Goal: Communication & Community: Participate in discussion

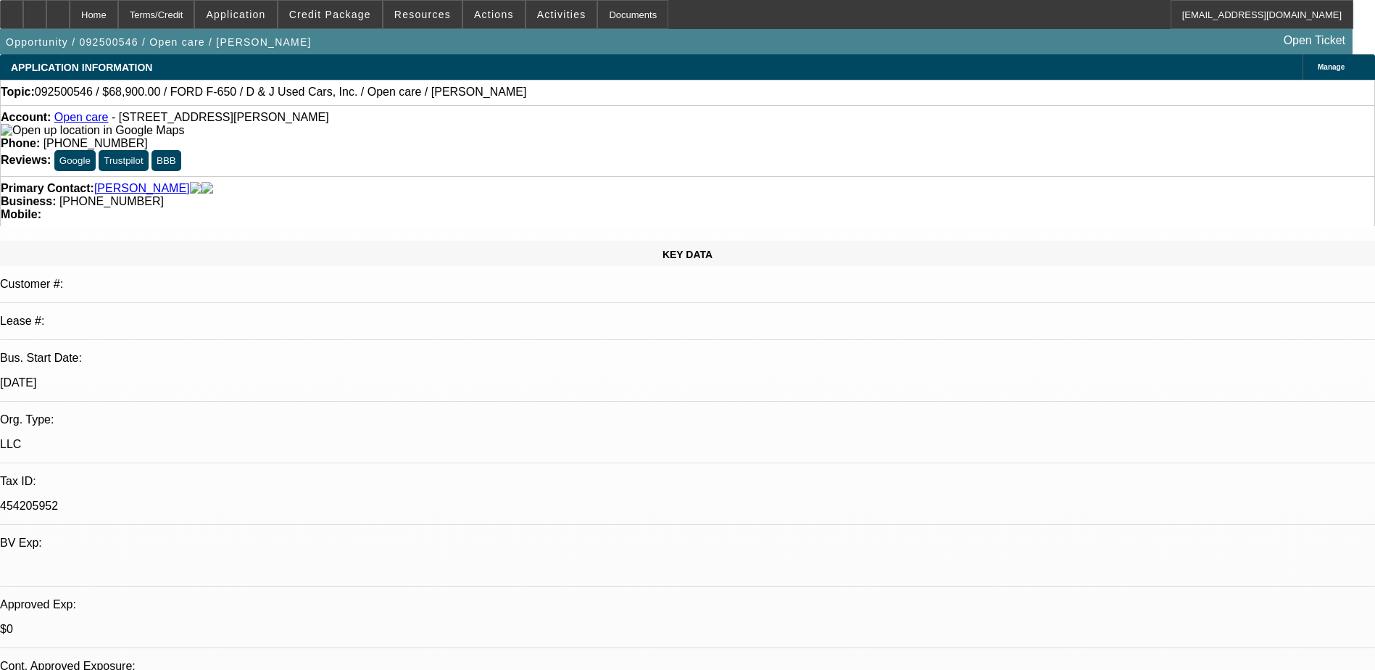
select select "0"
select select "3"
select select "0"
select select "6"
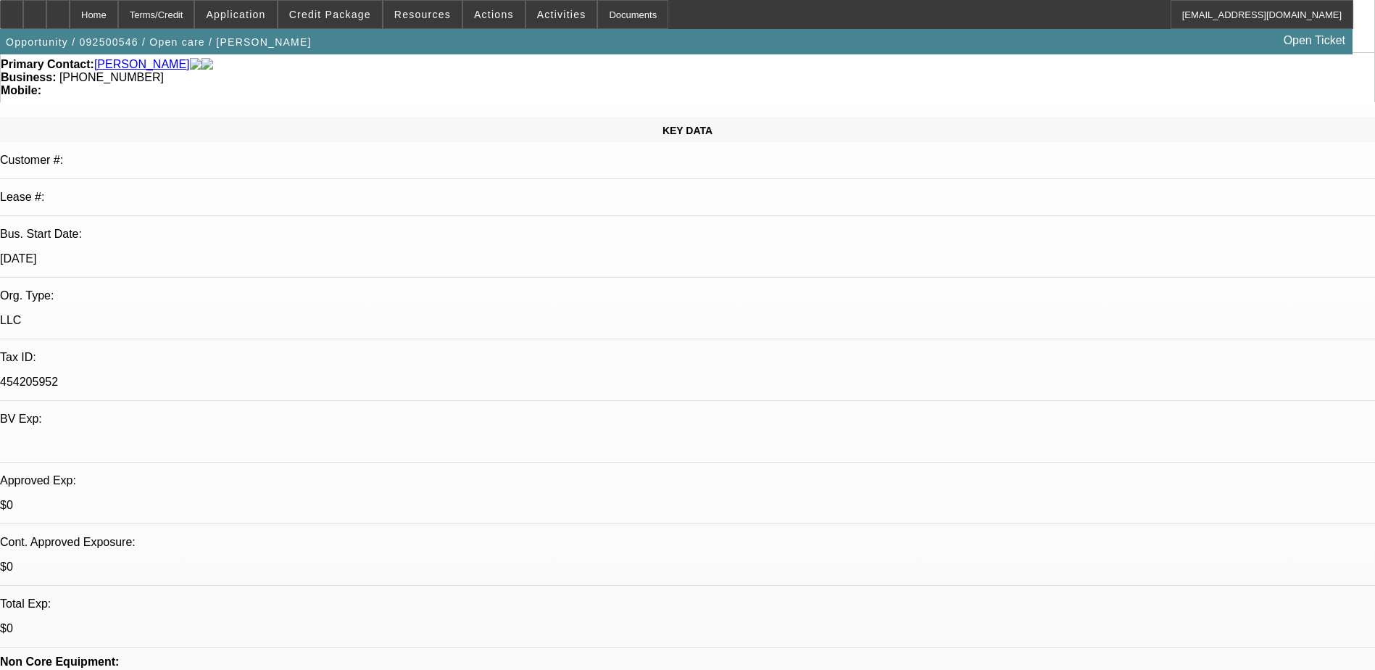
scroll to position [362, 0]
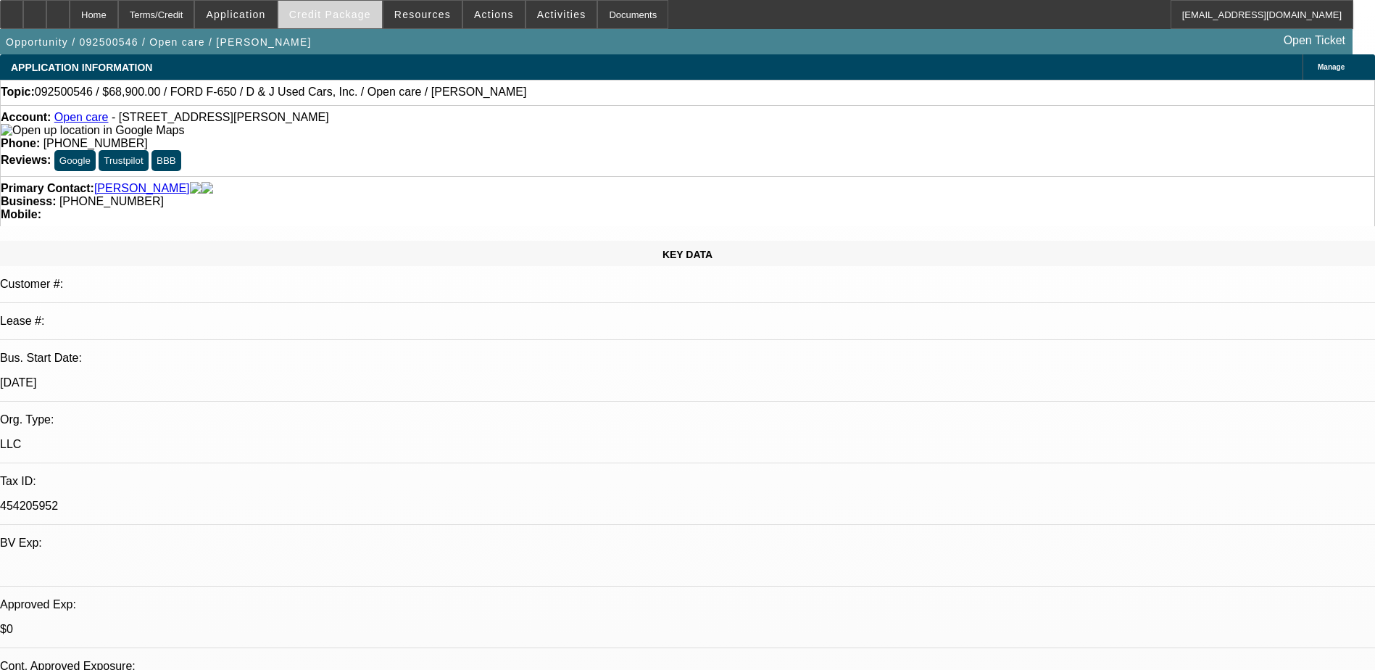
click at [365, 4] on span at bounding box center [330, 14] width 104 height 35
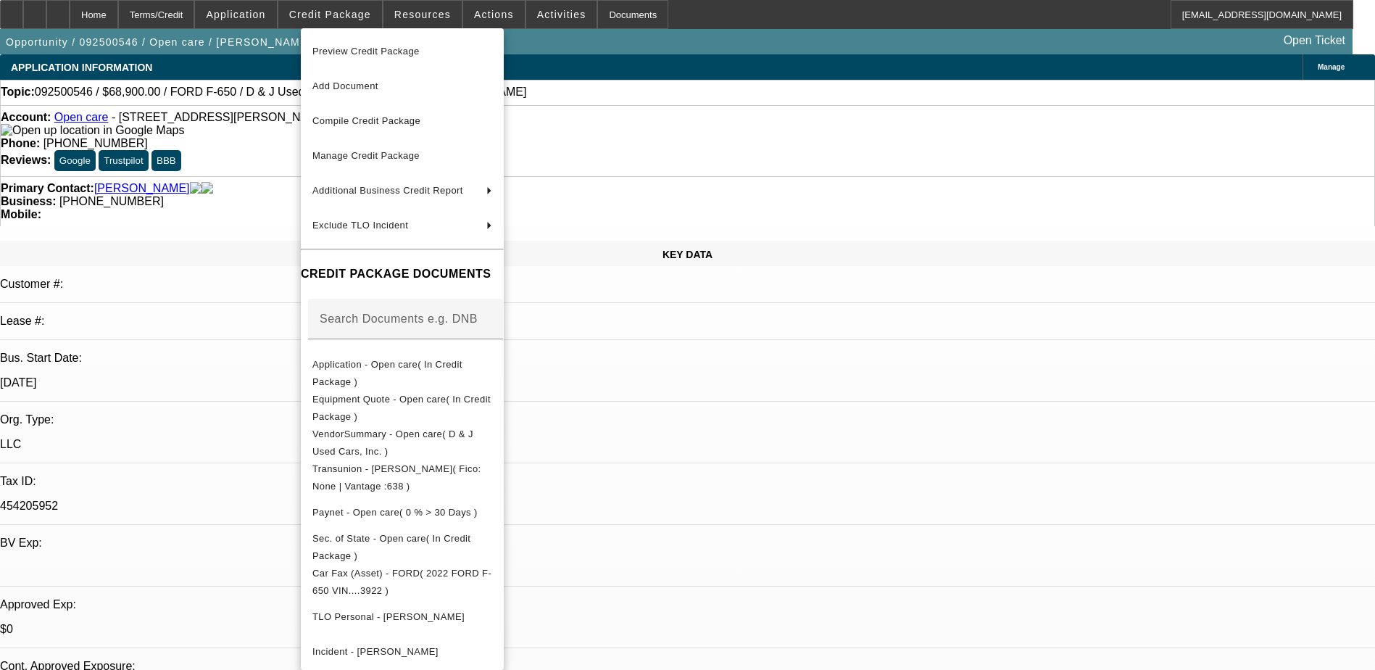
click at [235, 451] on div at bounding box center [687, 335] width 1375 height 670
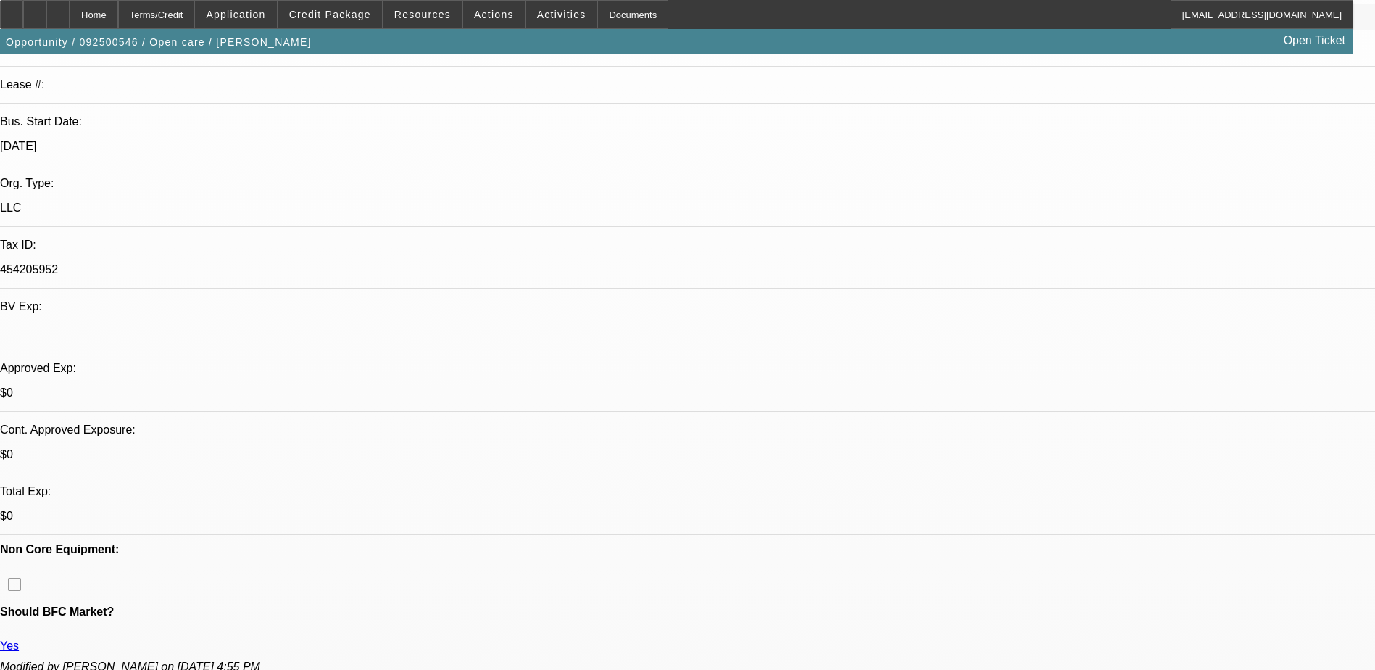
scroll to position [362, 0]
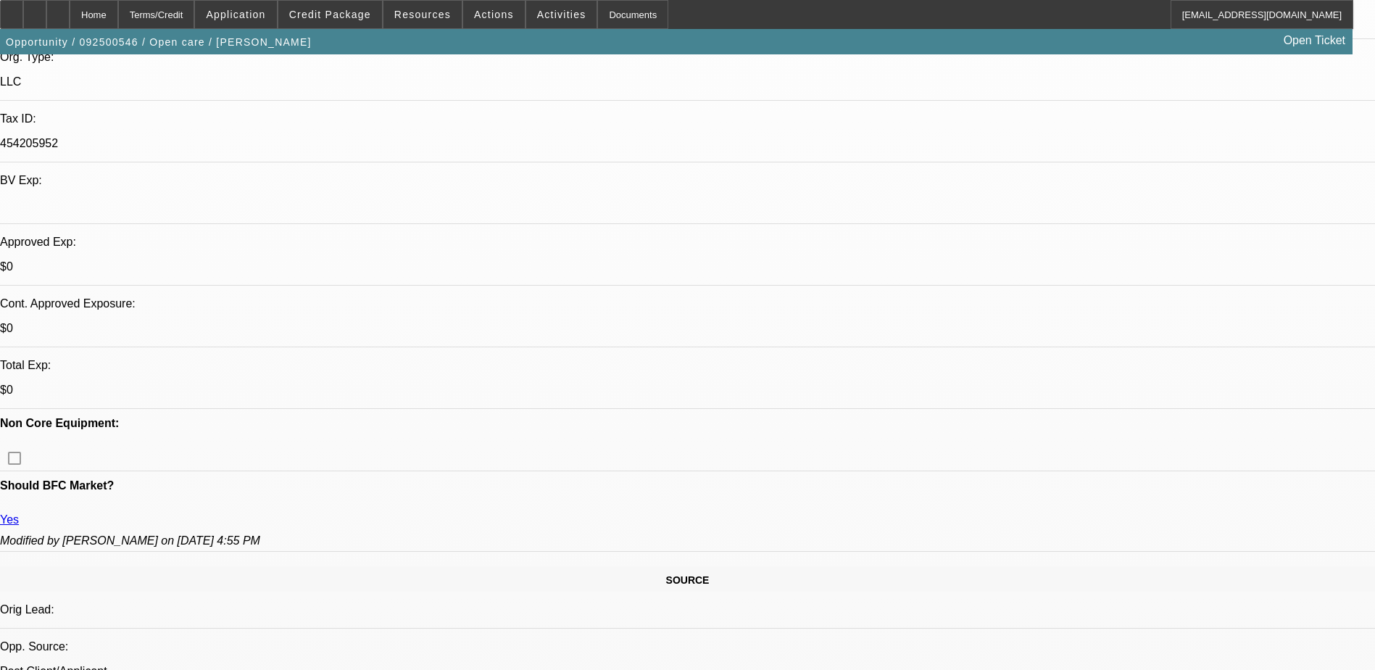
drag, startPoint x: 33, startPoint y: 594, endPoint x: 20, endPoint y: 597, distance: 12.8
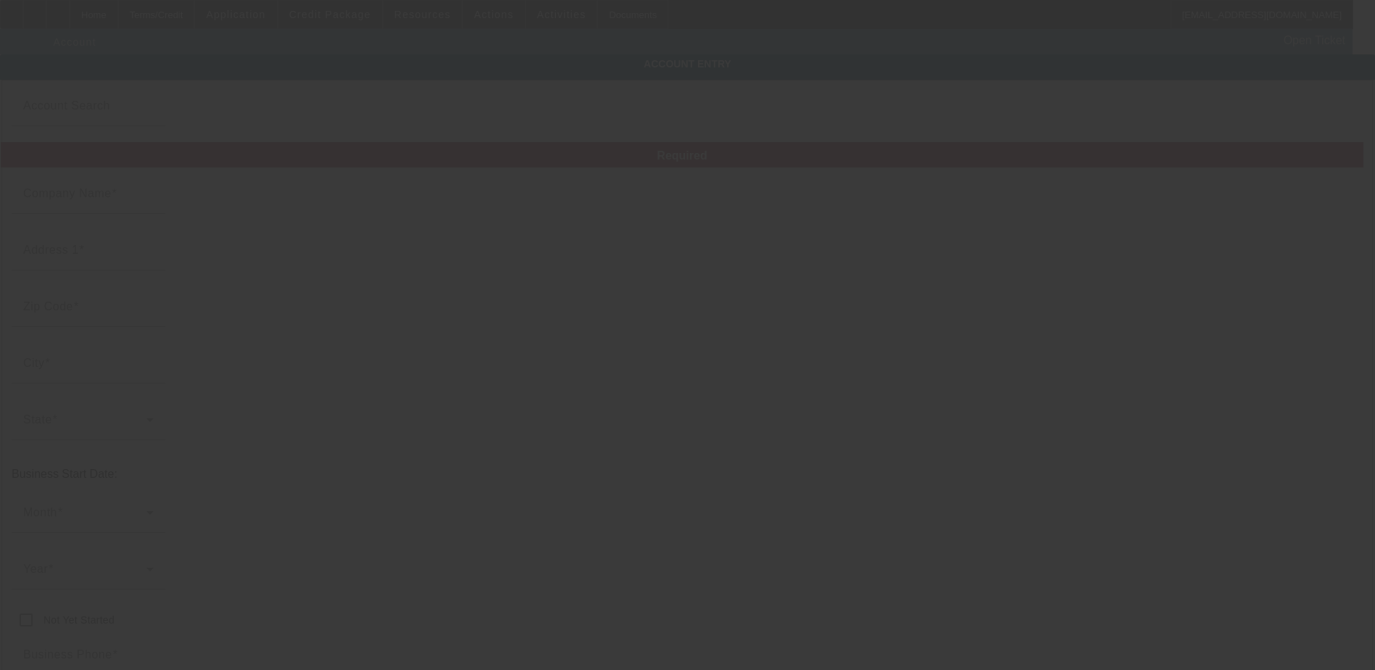
type input "Open care"
type input "1293 Salinas Dr"
type input "75087"
type input "Rockwall"
type input "[PHONE_NUMBER]"
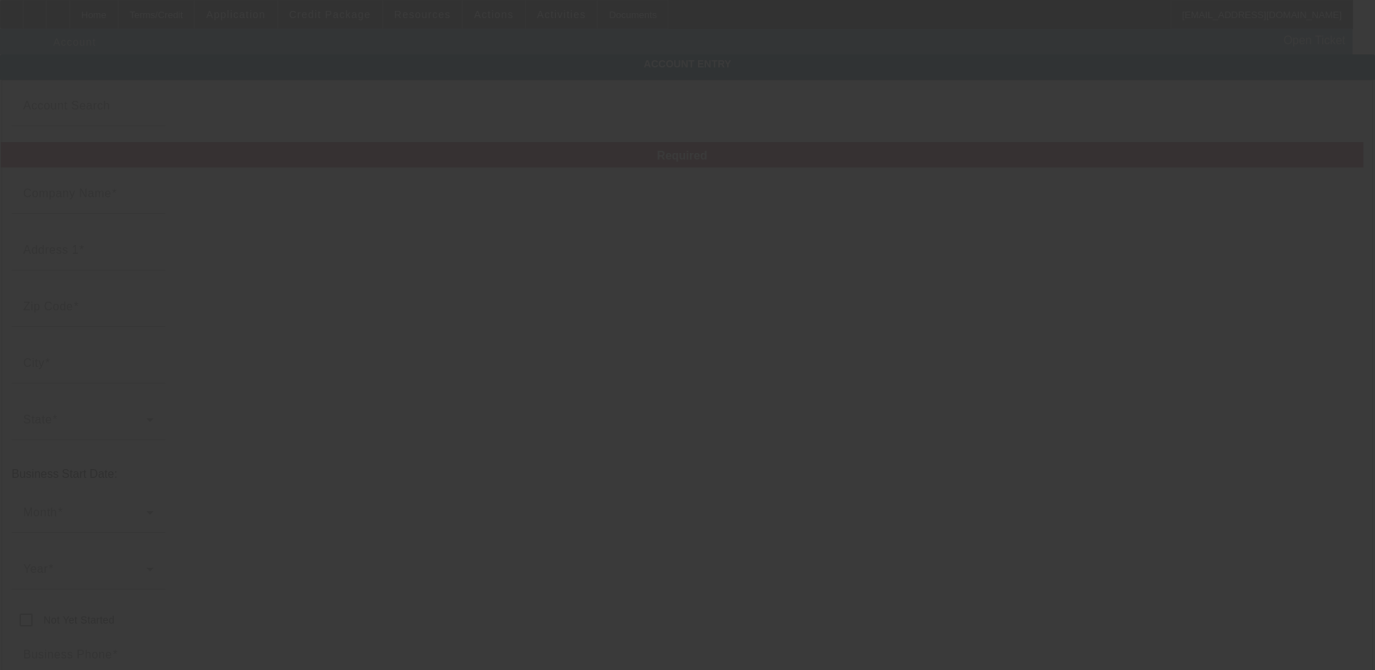
type input "wardelljackson@gmail.com"
type input "454205952"
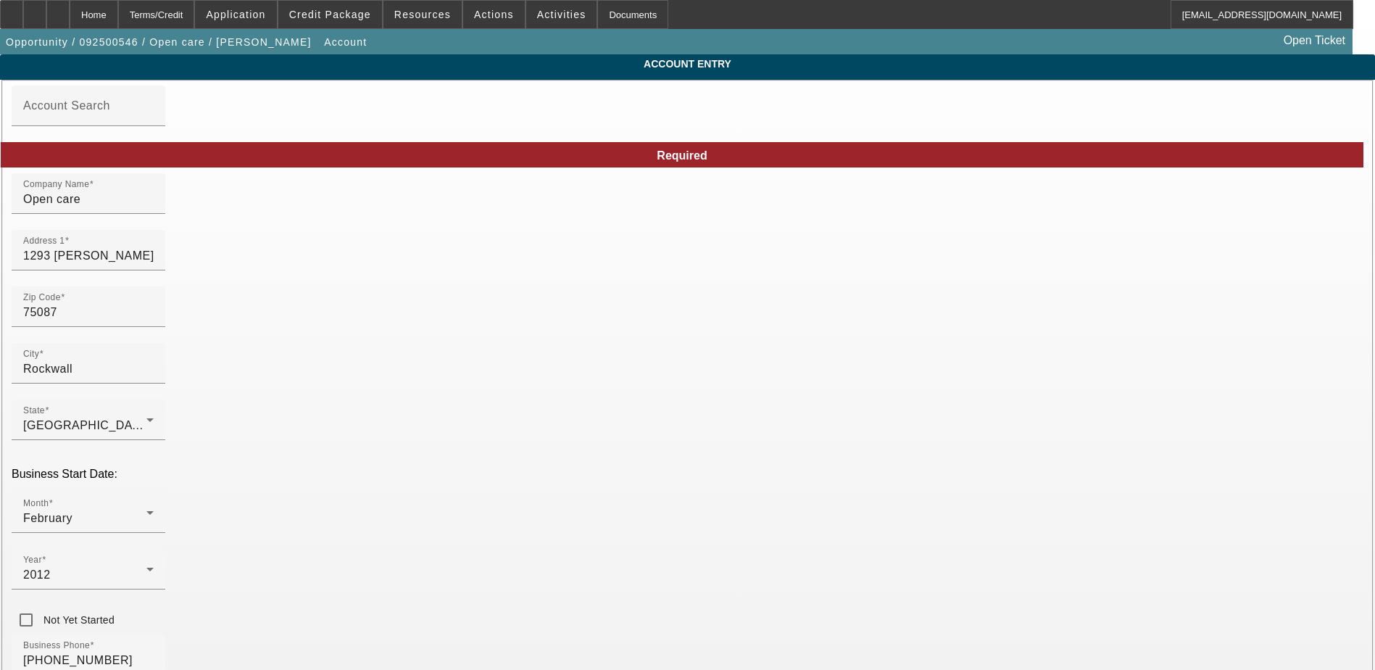
type input "9/24/2025"
click at [77, 43] on span "Opportunity / 092500546 / Open care / Jackson, Wardell" at bounding box center [159, 42] width 306 height 12
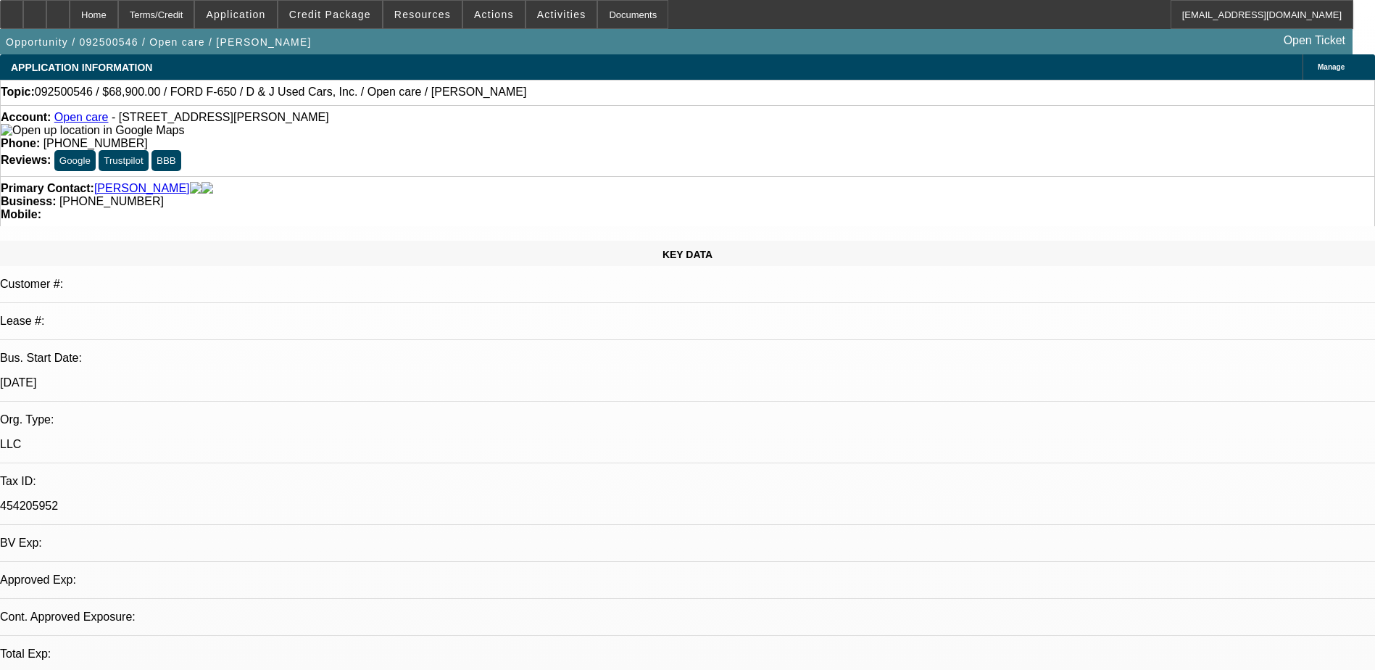
select select "0"
select select "3"
select select "0"
select select "6"
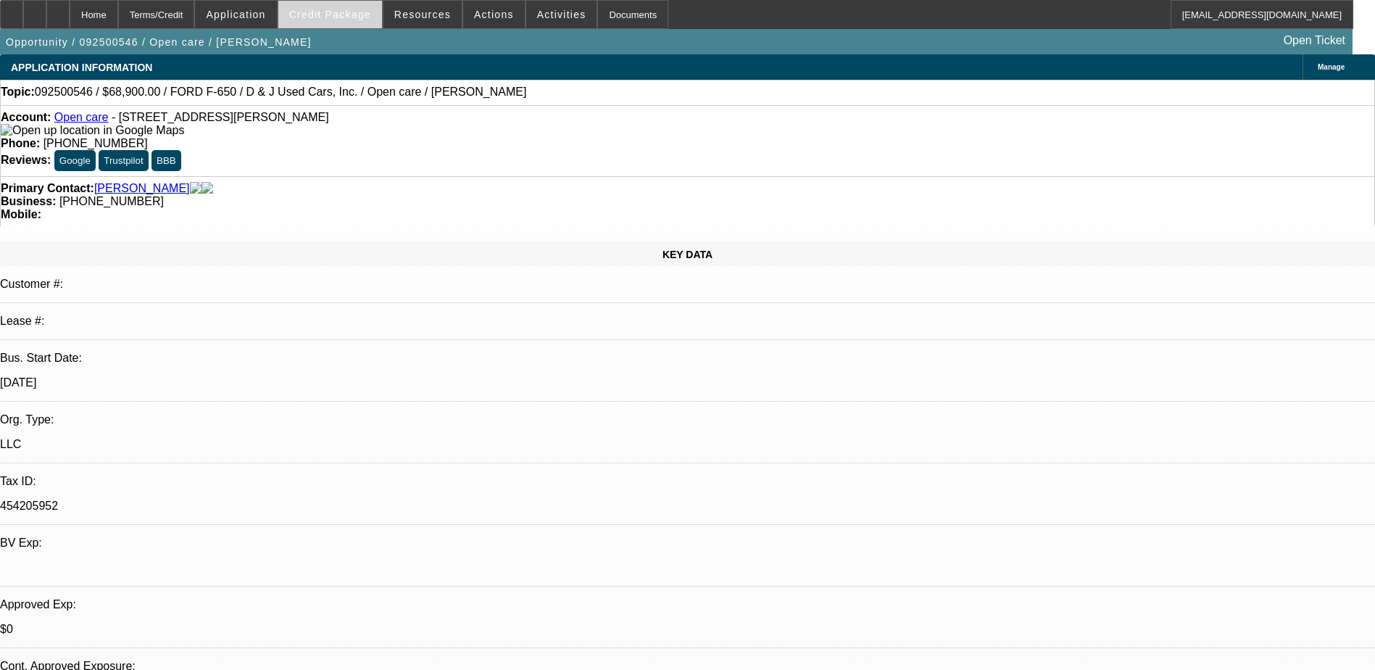
click at [357, 14] on span "Credit Package" at bounding box center [330, 15] width 82 height 12
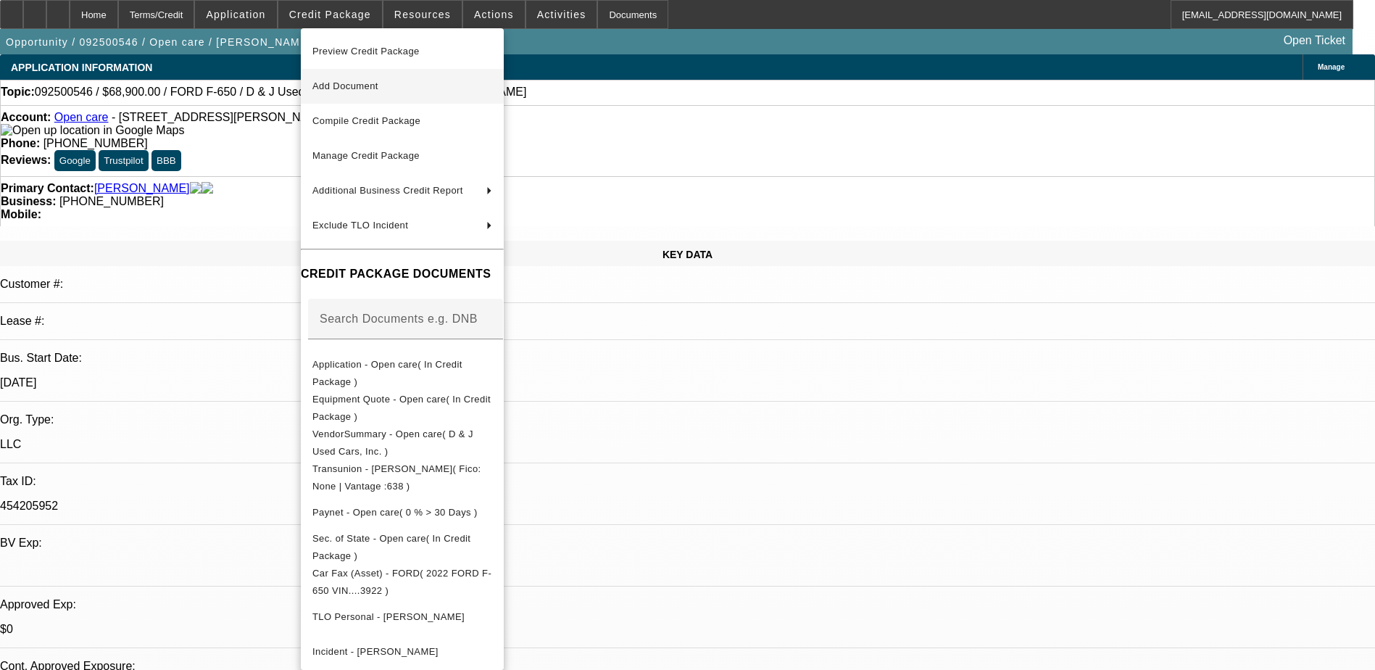
click at [377, 83] on span "Add Document" at bounding box center [345, 85] width 66 height 11
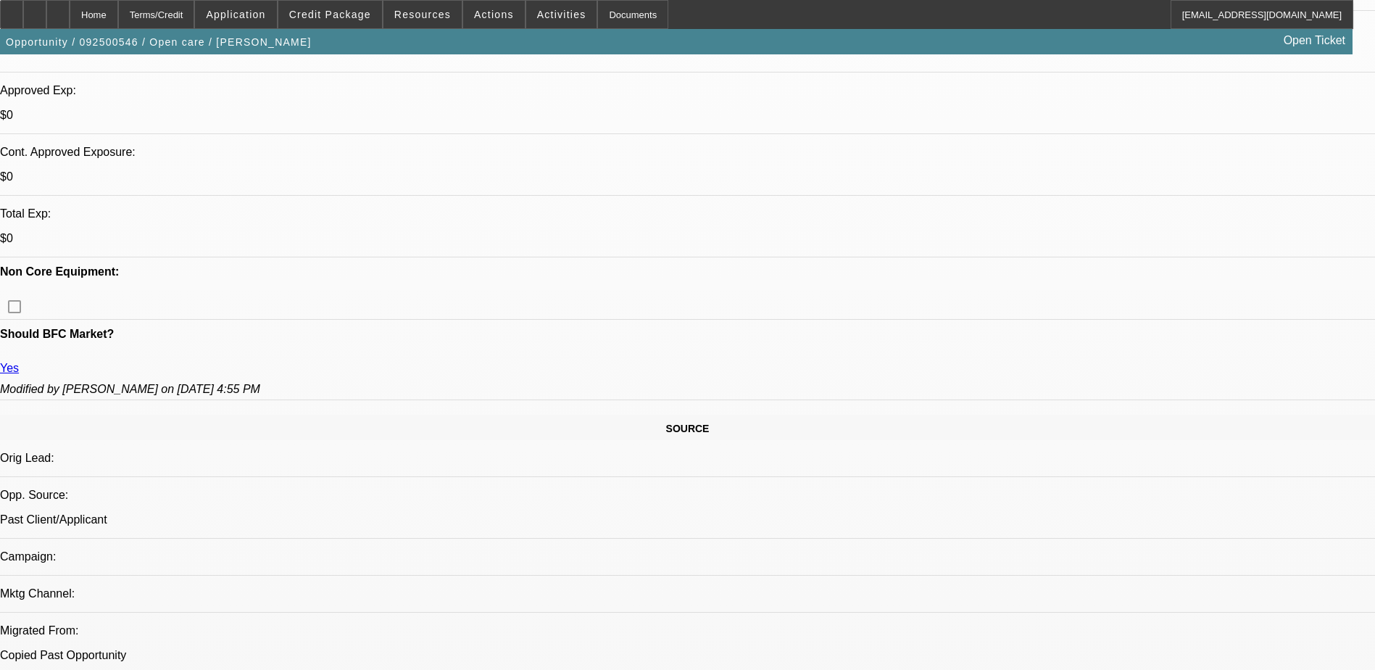
scroll to position [507, 0]
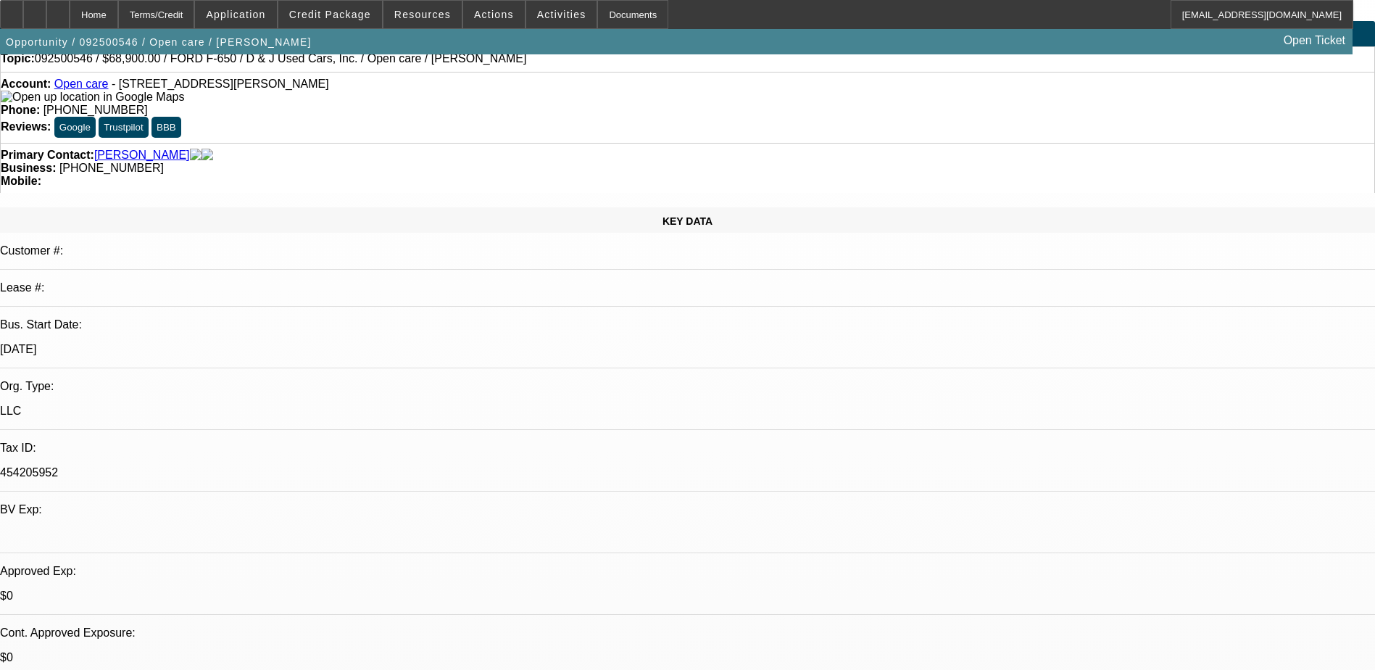
scroll to position [0, 0]
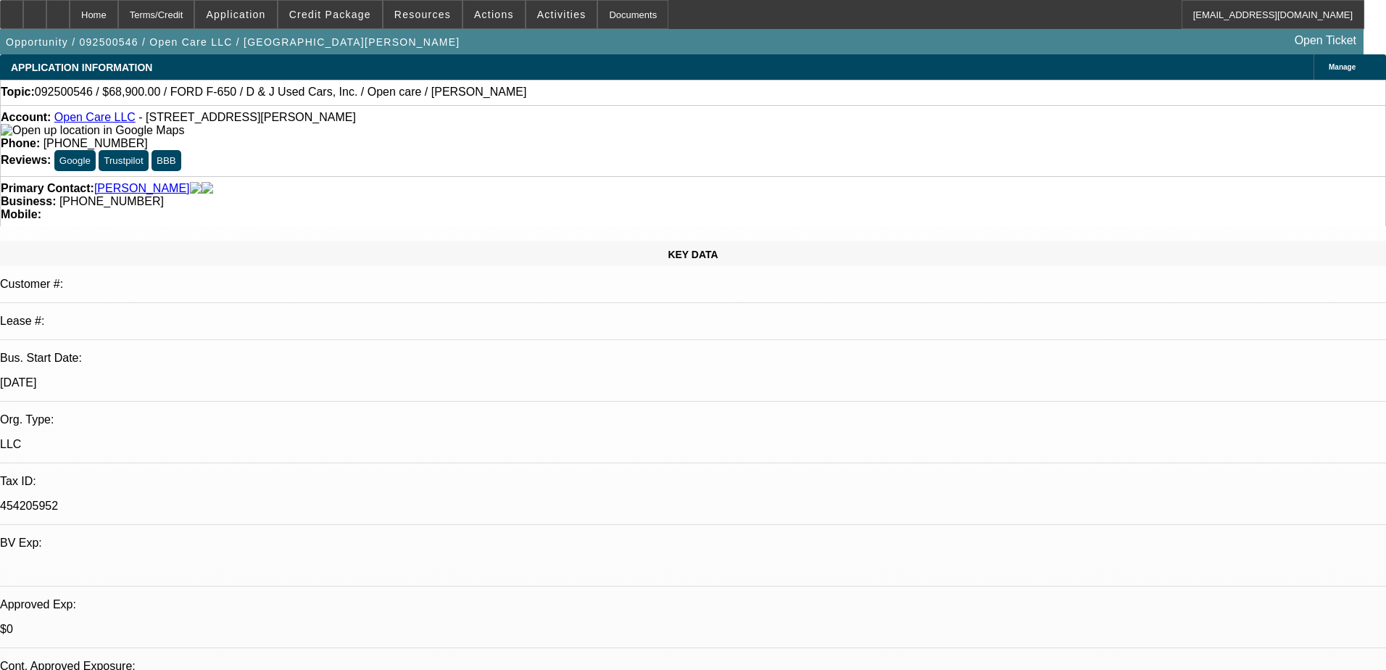
select select "0"
select select "3"
select select "0"
select select "6"
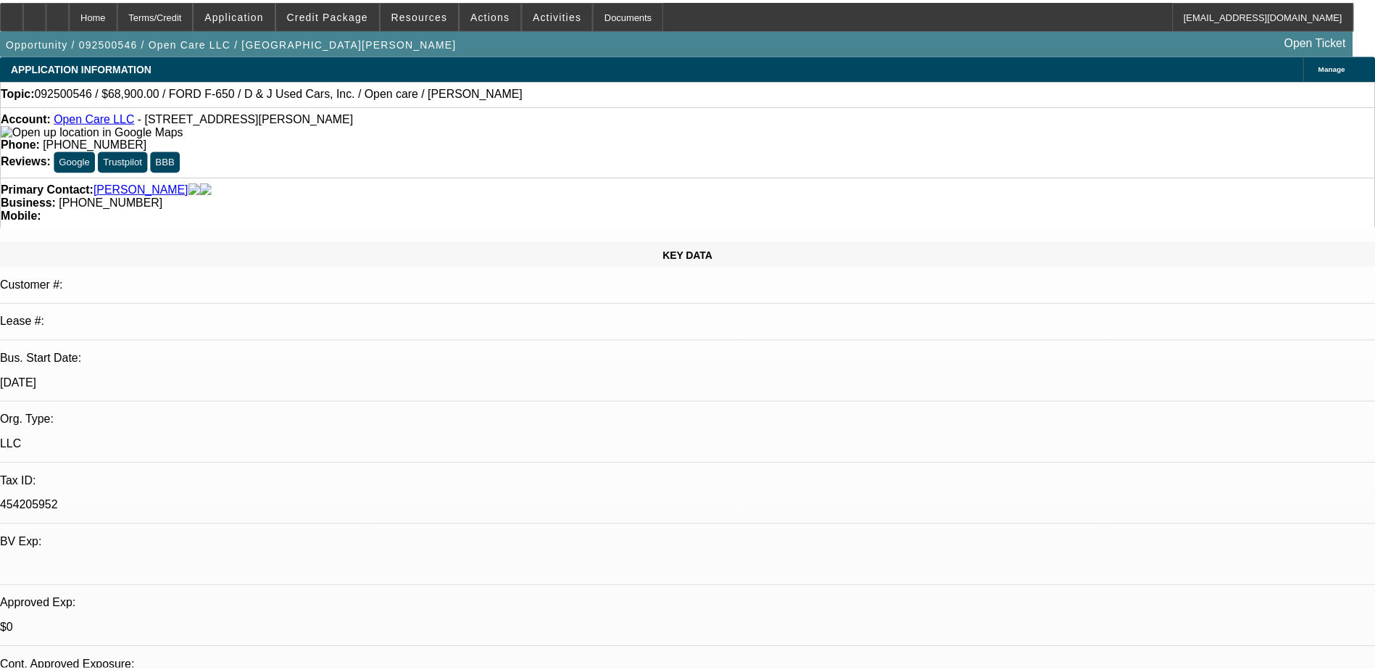
scroll to position [362, 0]
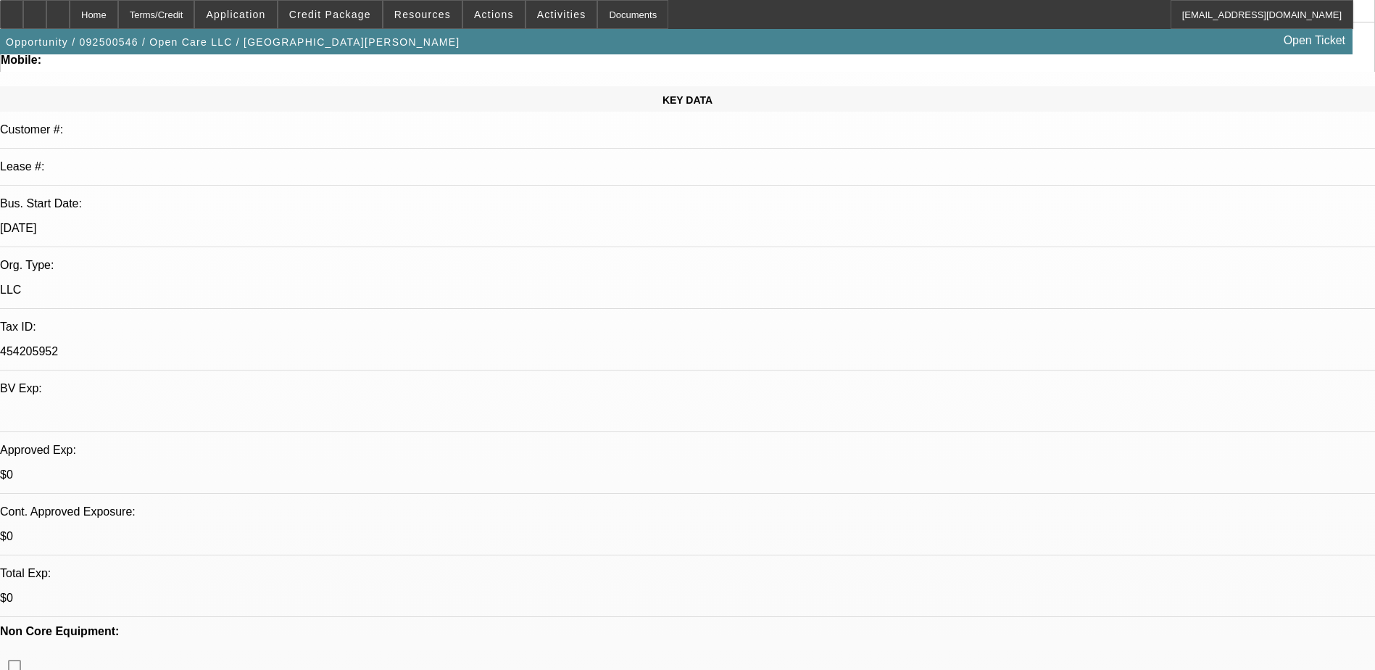
scroll to position [0, 0]
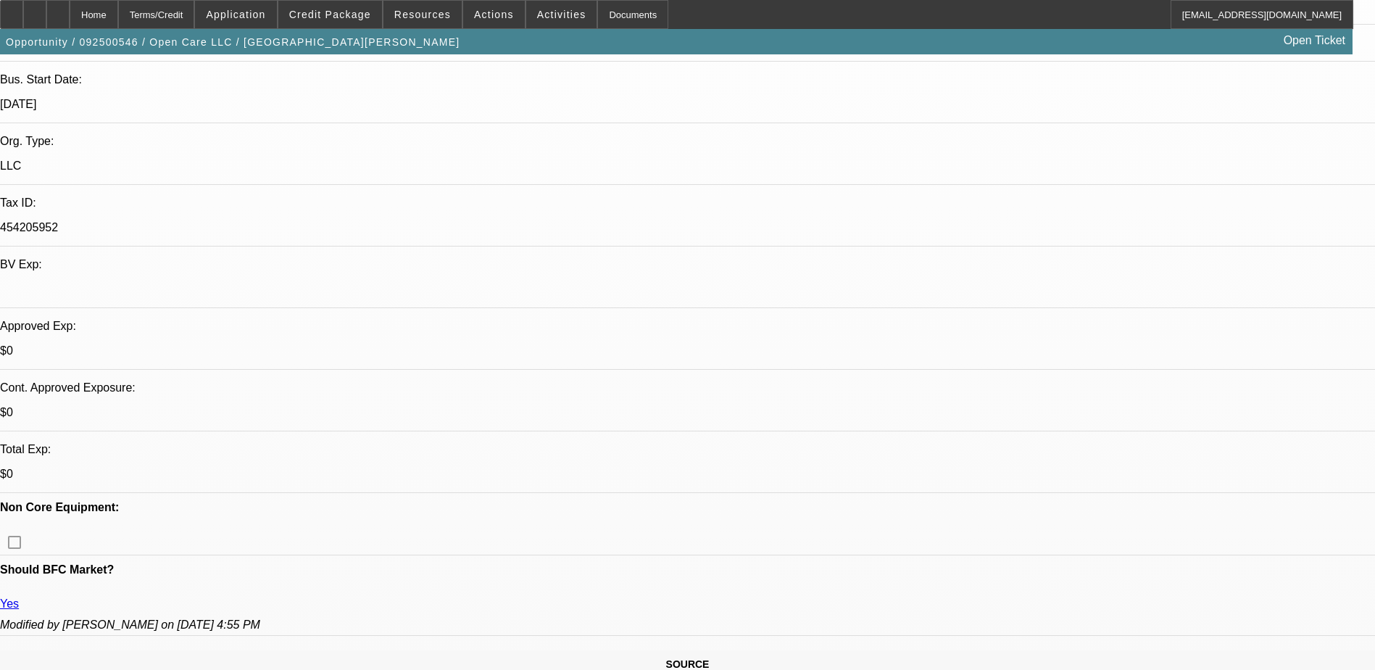
scroll to position [72, 0]
